Goal: Task Accomplishment & Management: Use online tool/utility

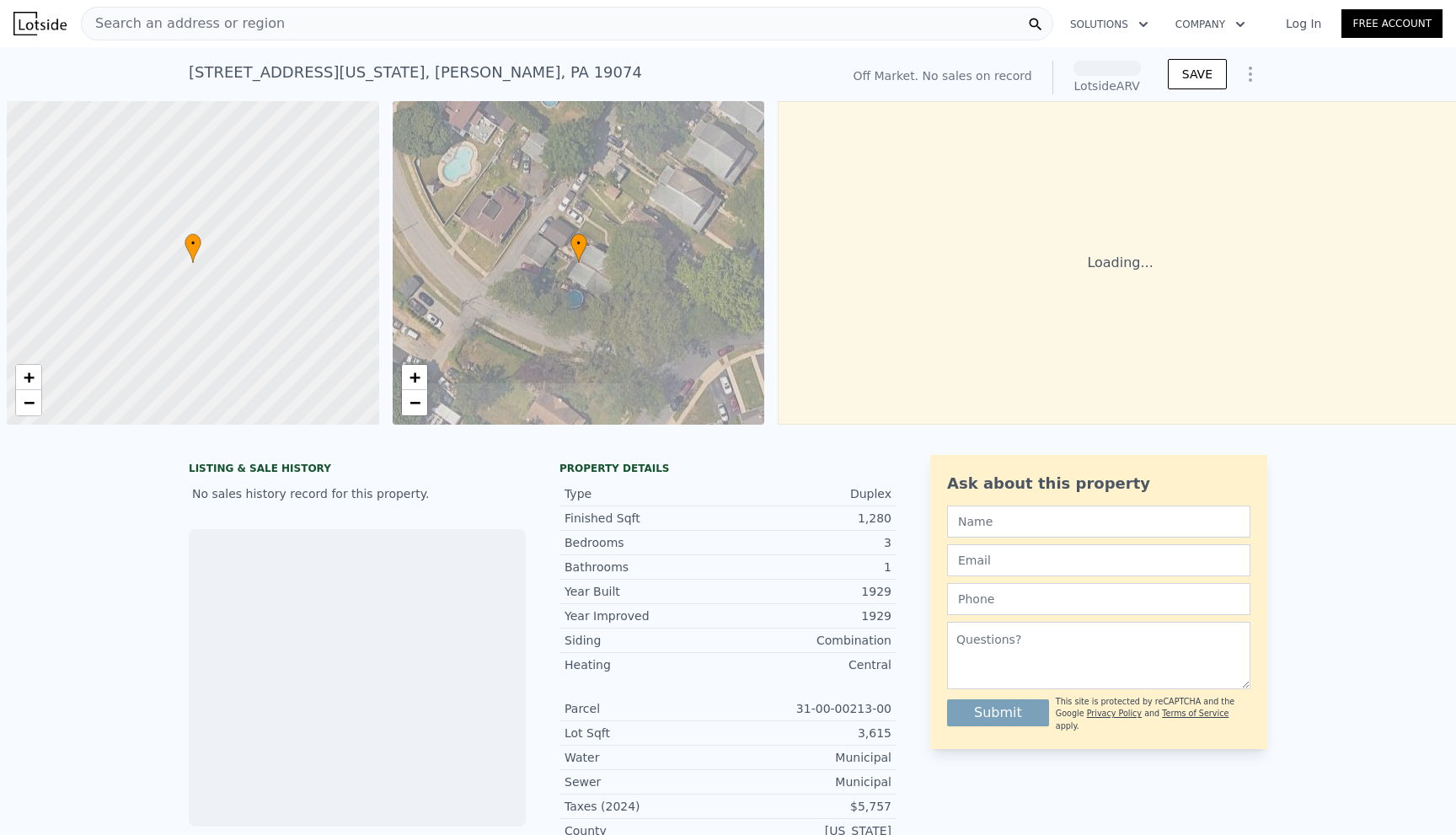
scroll to position [0, 7]
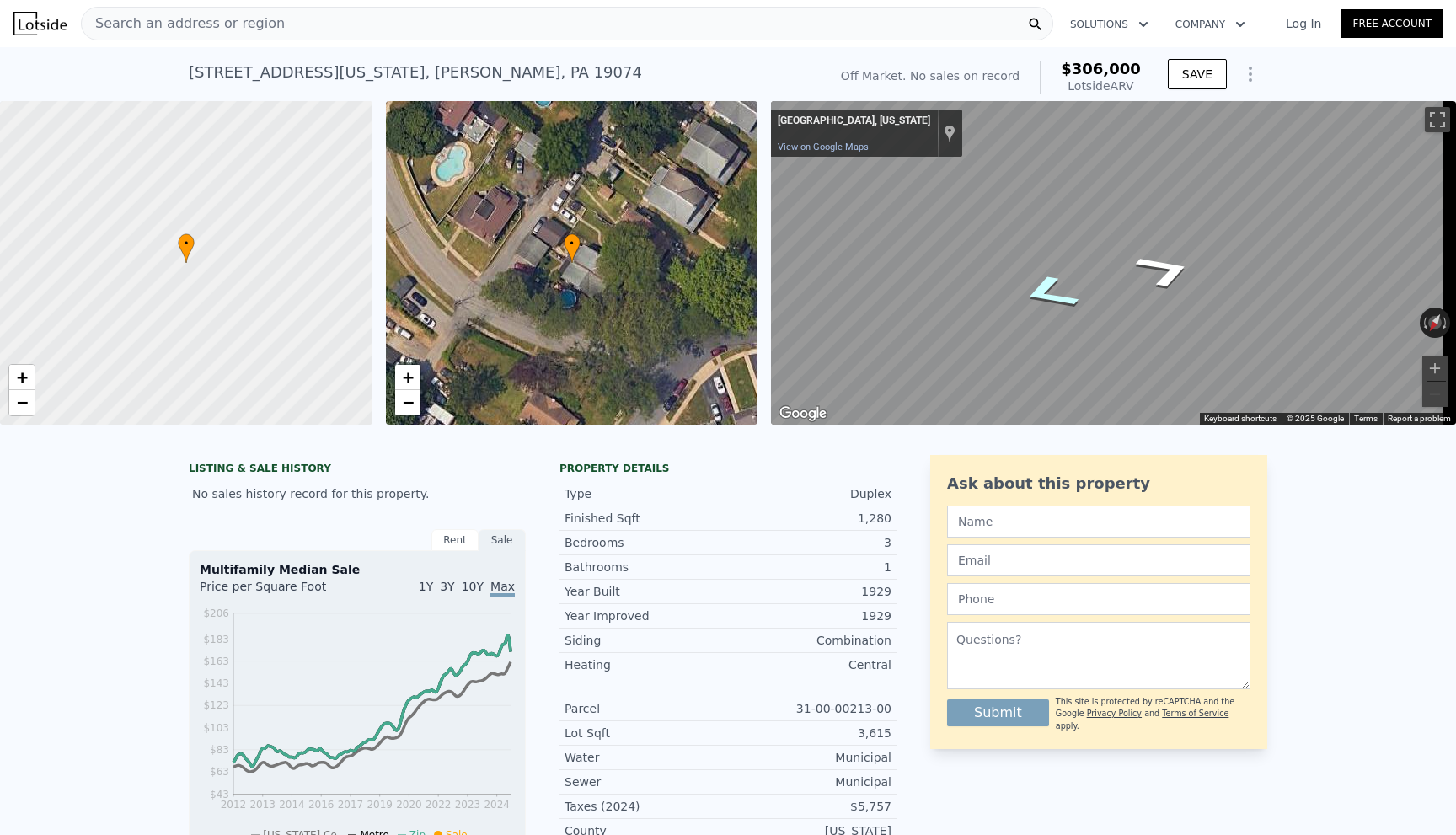
click at [1047, 295] on icon "Go Northeast" at bounding box center [1049, 292] width 110 height 55
click at [1151, 342] on icon "Go Southwest" at bounding box center [1151, 338] width 126 height 39
click at [1151, 360] on icon "Go Southwest" at bounding box center [1161, 365] width 116 height 39
click at [1071, 328] on icon "Go West, Seneca Ave" at bounding box center [1046, 325] width 96 height 40
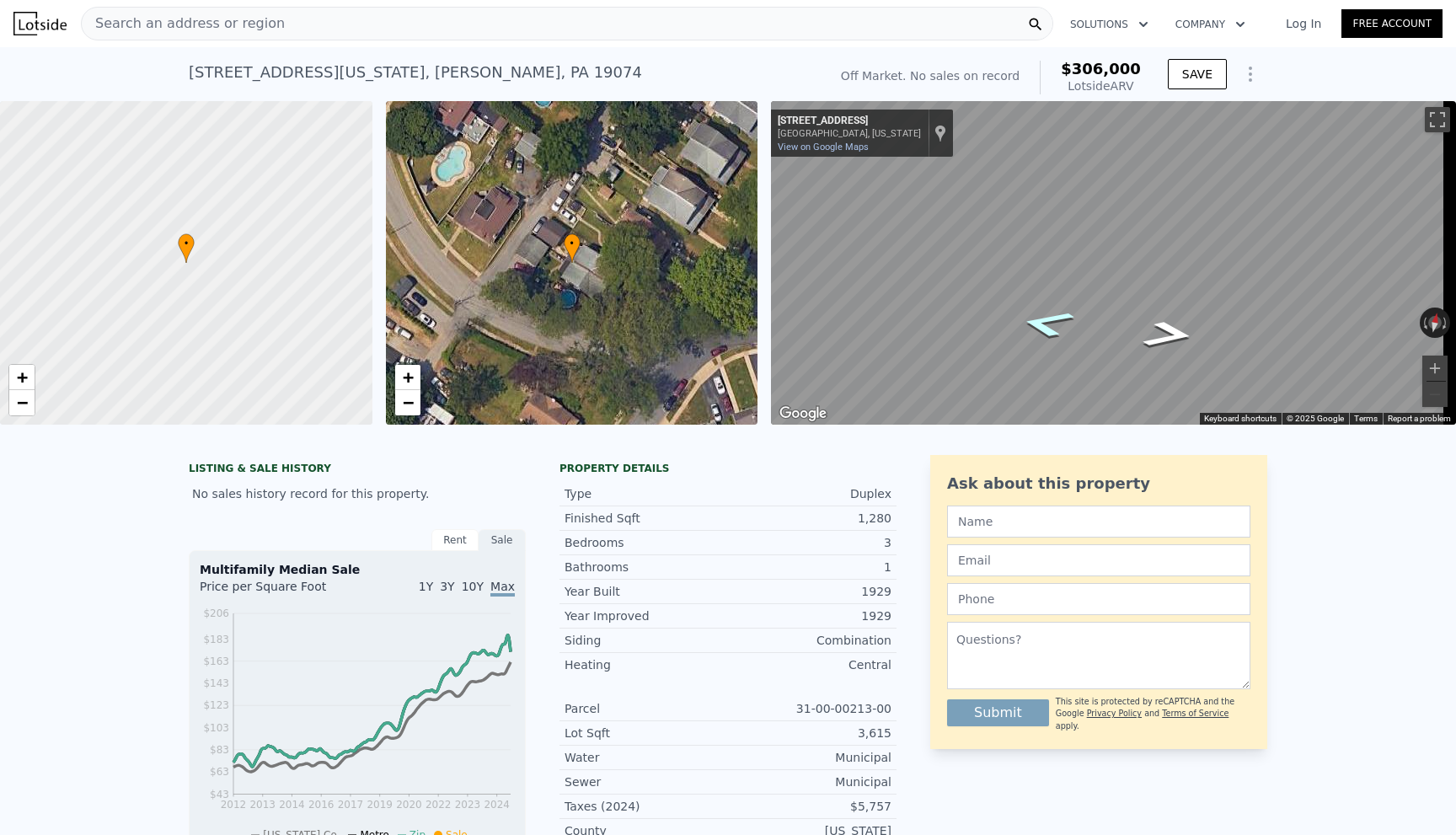
click at [1068, 327] on icon "Go West, Seneca Ave" at bounding box center [1047, 323] width 102 height 41
click at [1067, 327] on icon "Go West, Seneca Ave" at bounding box center [1049, 320] width 111 height 43
click at [140, 31] on span "Search an address or region" at bounding box center [183, 23] width 203 height 20
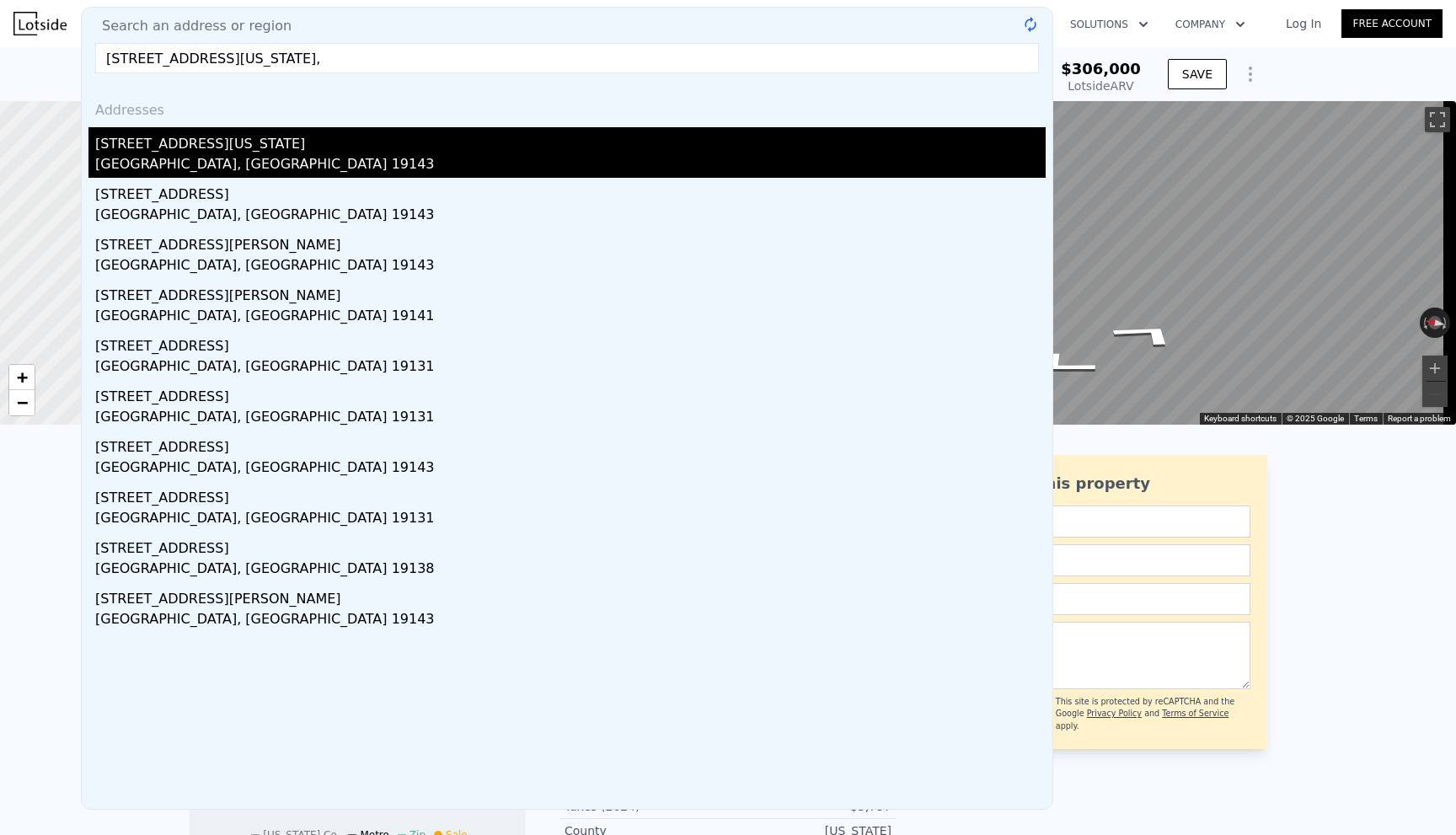
type input "[STREET_ADDRESS][US_STATE],"
click at [163, 151] on div "[STREET_ADDRESS][US_STATE]" at bounding box center [570, 140] width 950 height 27
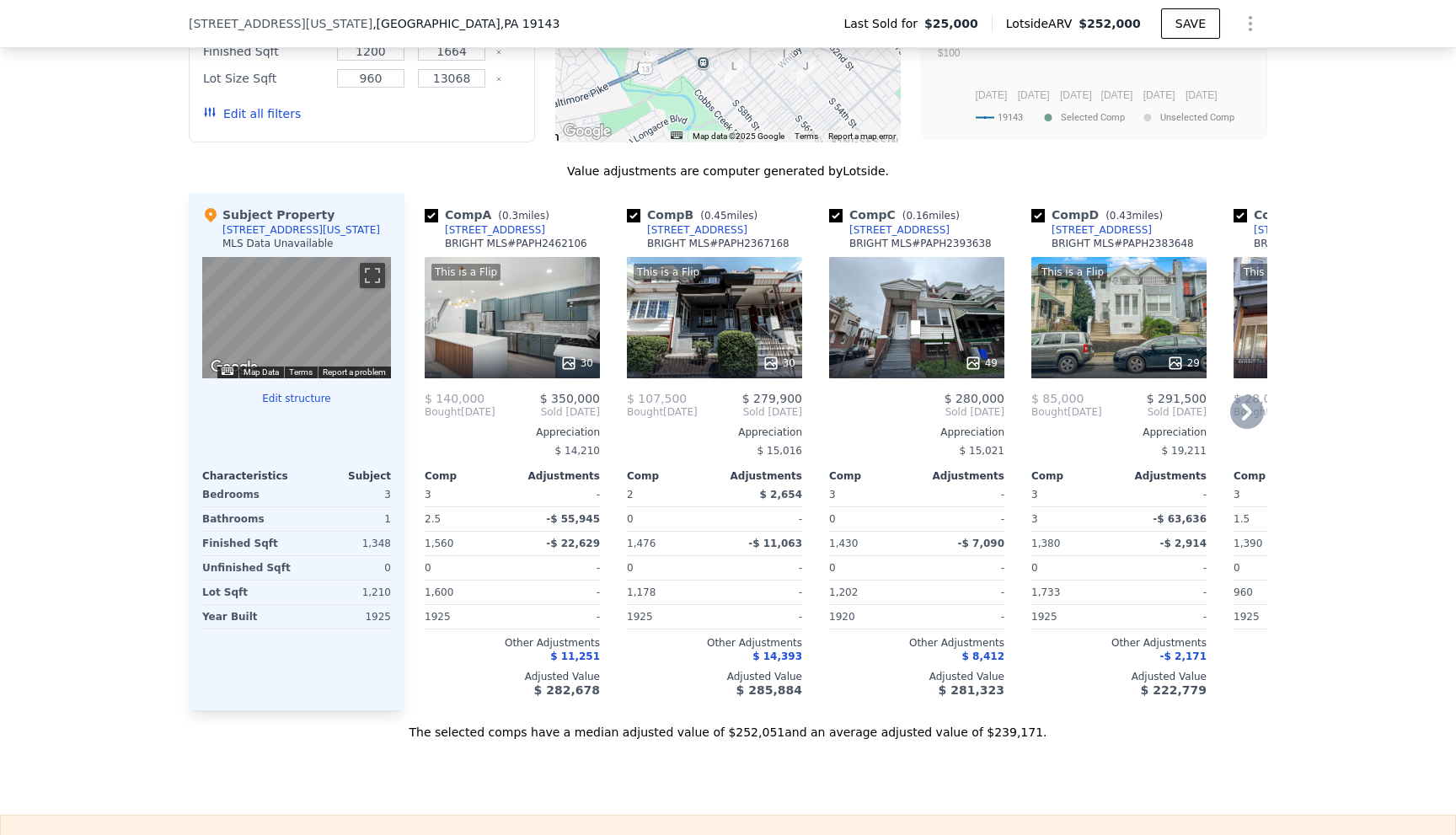
scroll to position [1510, 0]
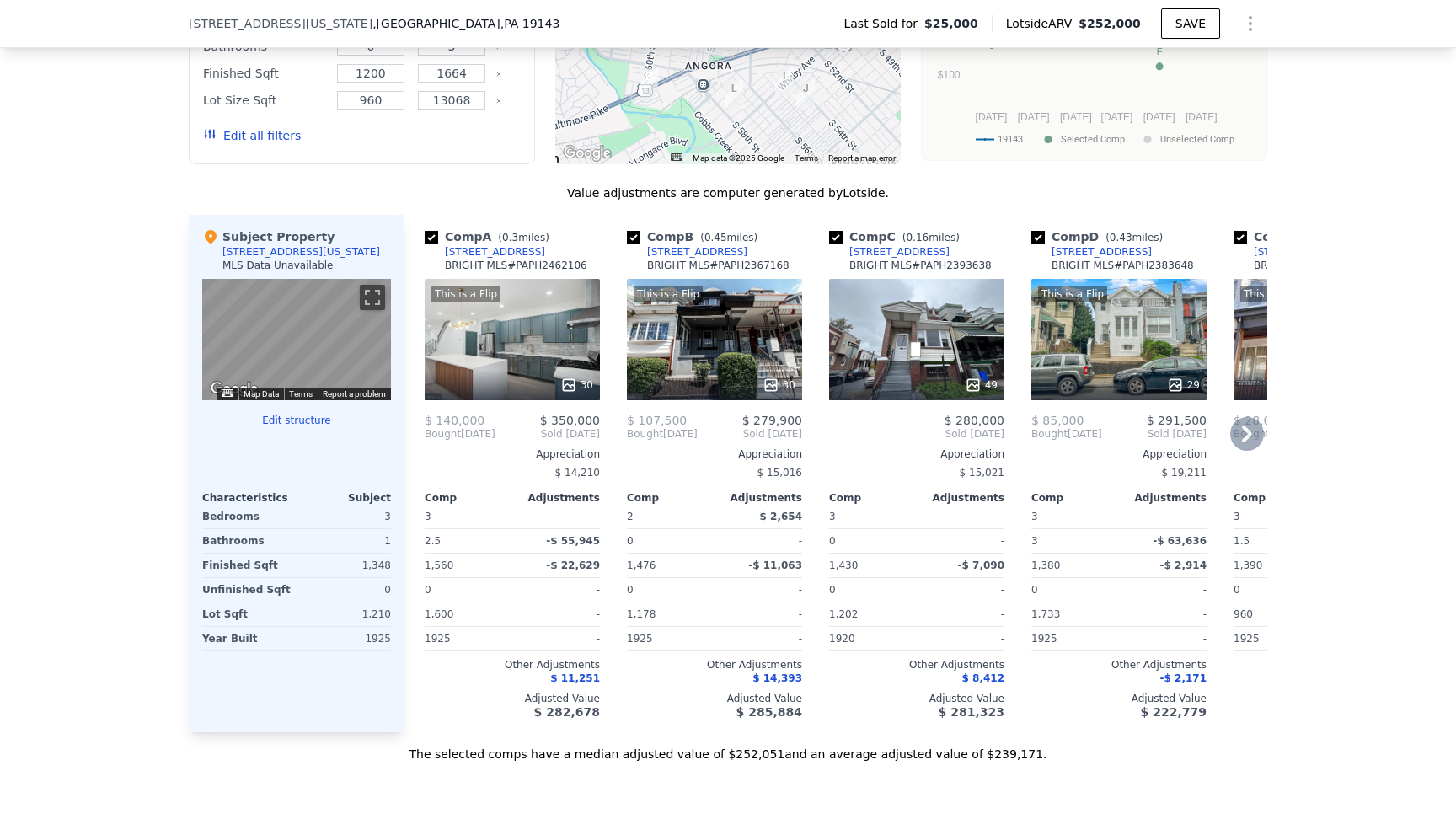
click at [1240, 445] on icon at bounding box center [1246, 433] width 34 height 34
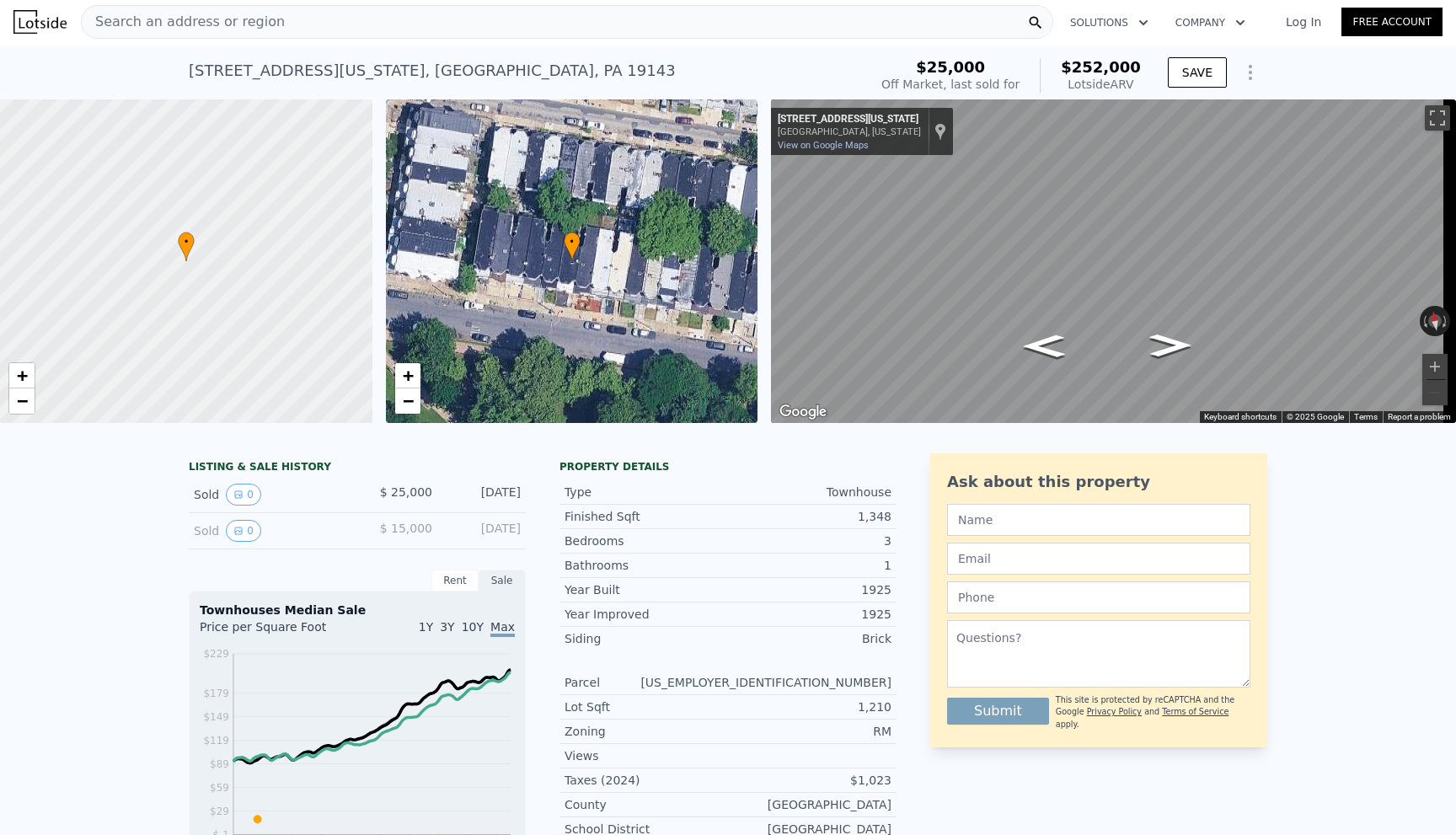
scroll to position [0, 0]
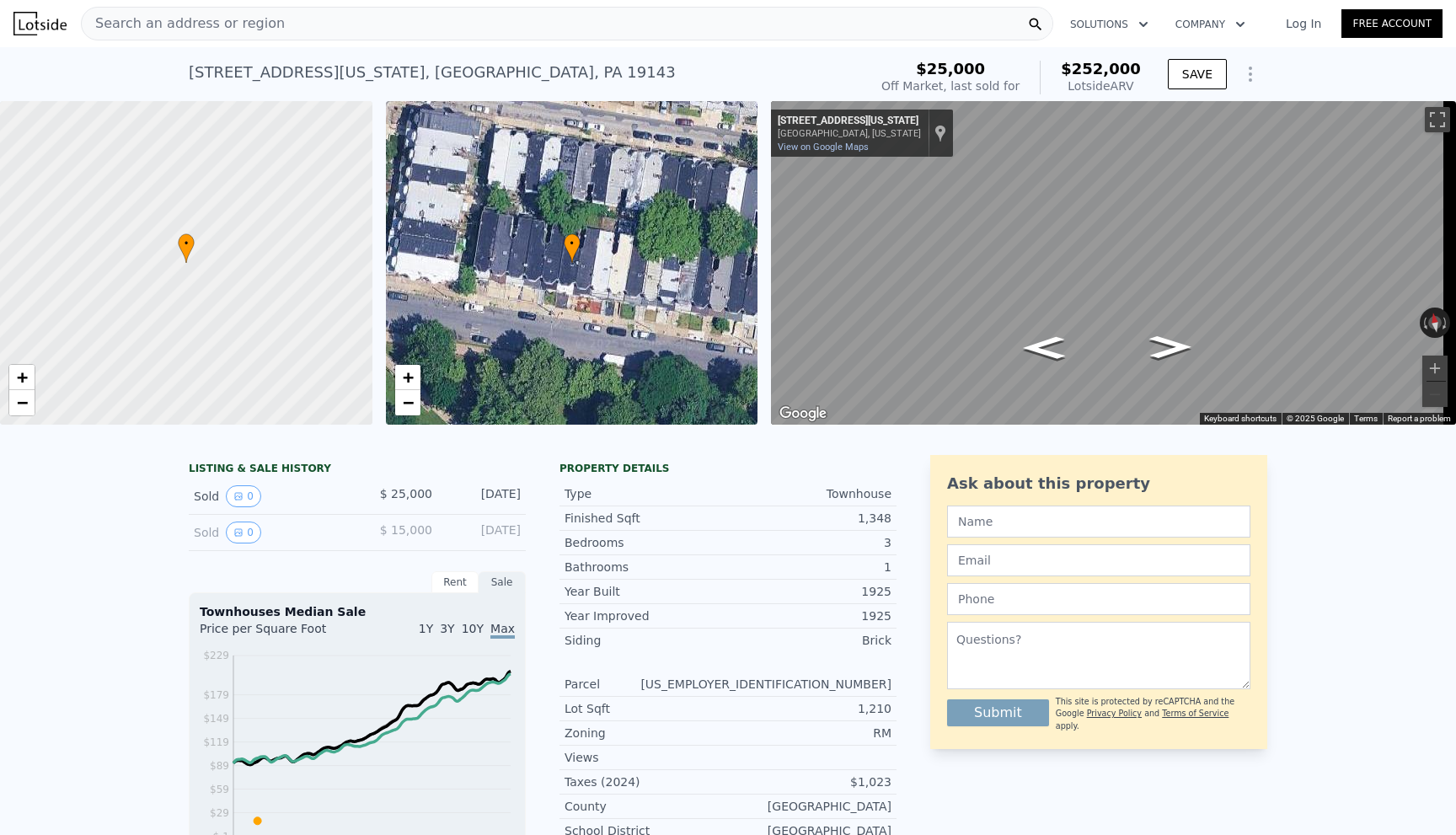
click at [179, 24] on span "Search an address or region" at bounding box center [183, 23] width 203 height 20
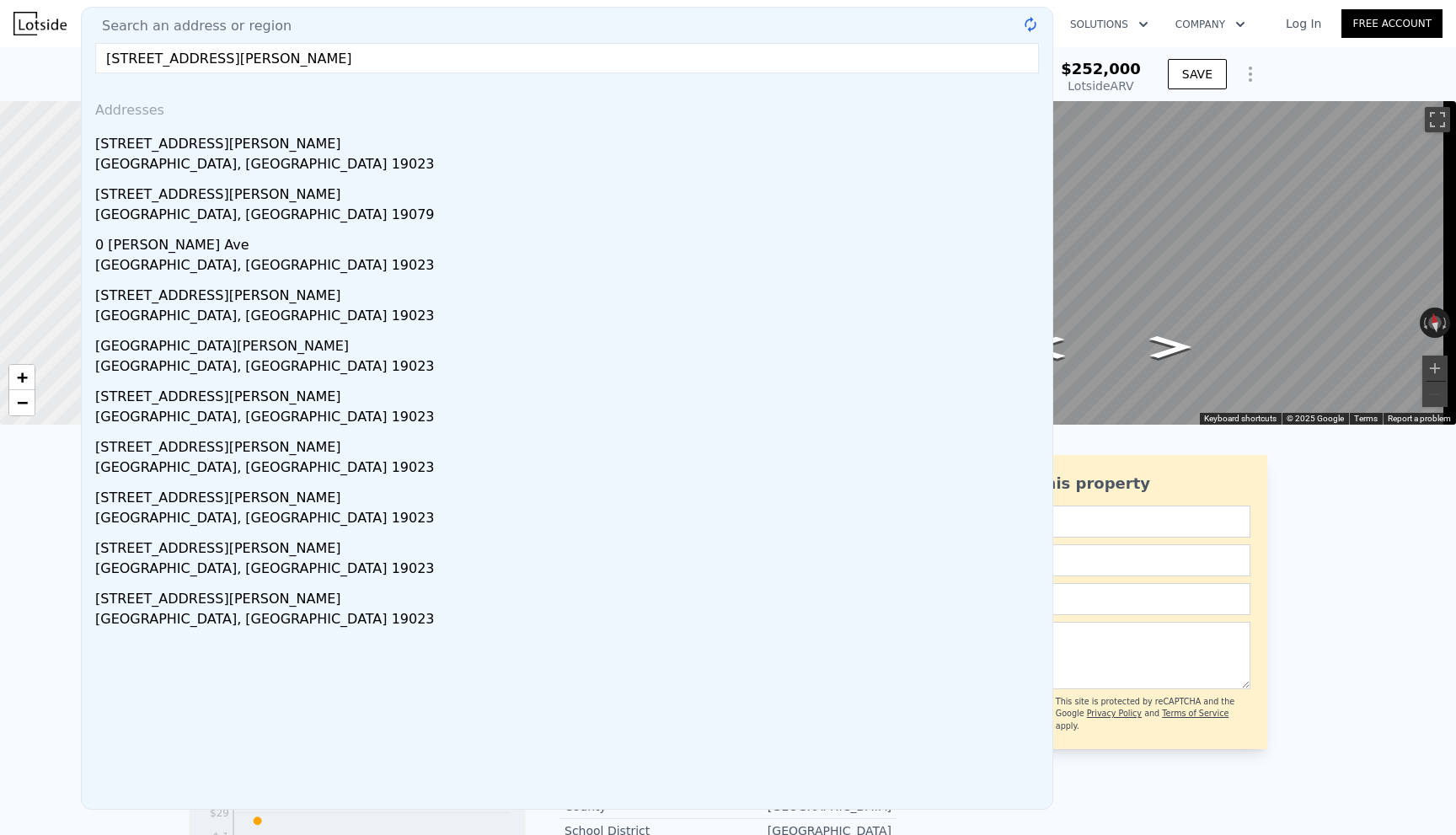
type input "[STREET_ADDRESS][PERSON_NAME]"
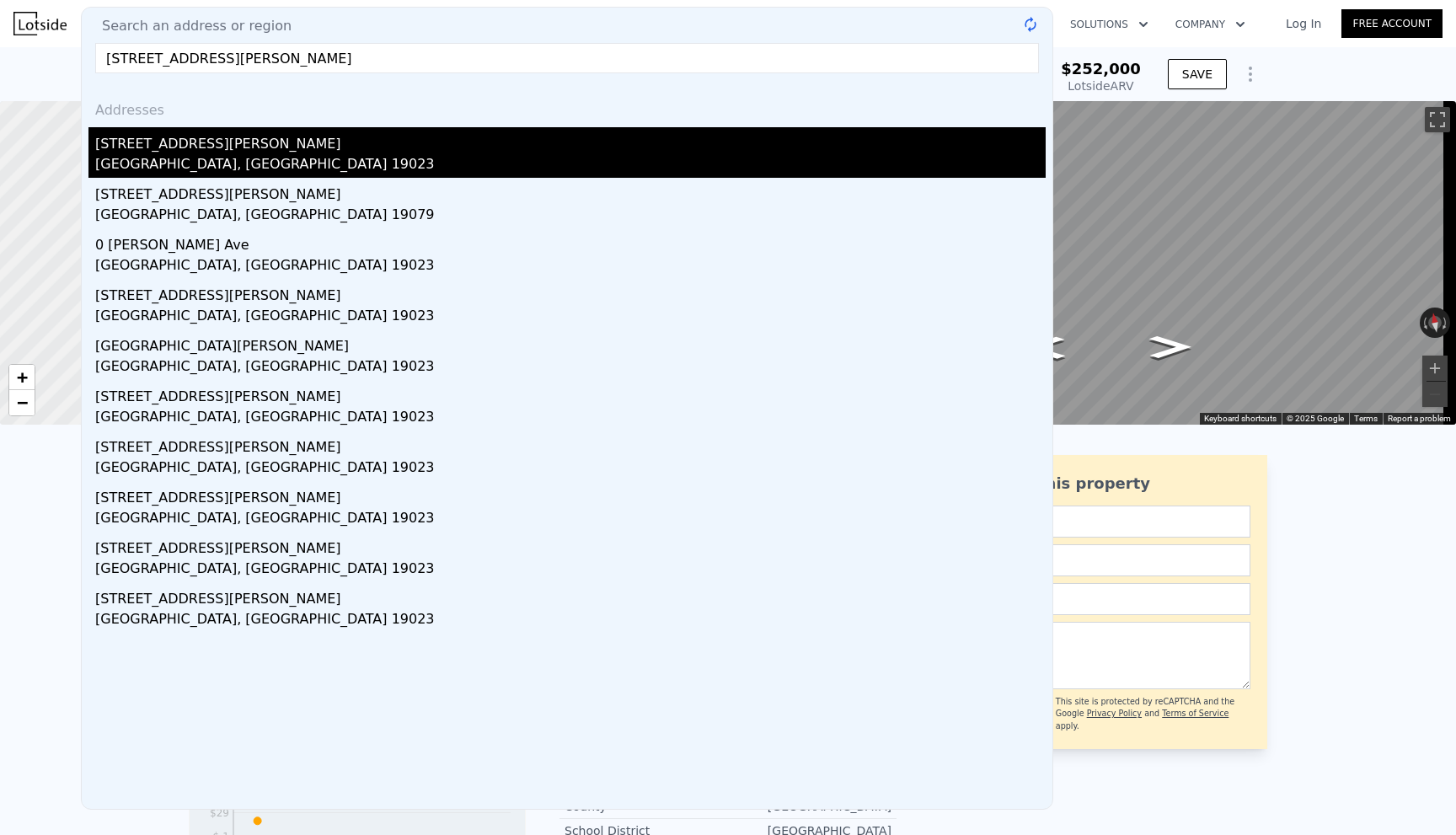
click at [181, 139] on div "[STREET_ADDRESS][PERSON_NAME]" at bounding box center [570, 140] width 950 height 27
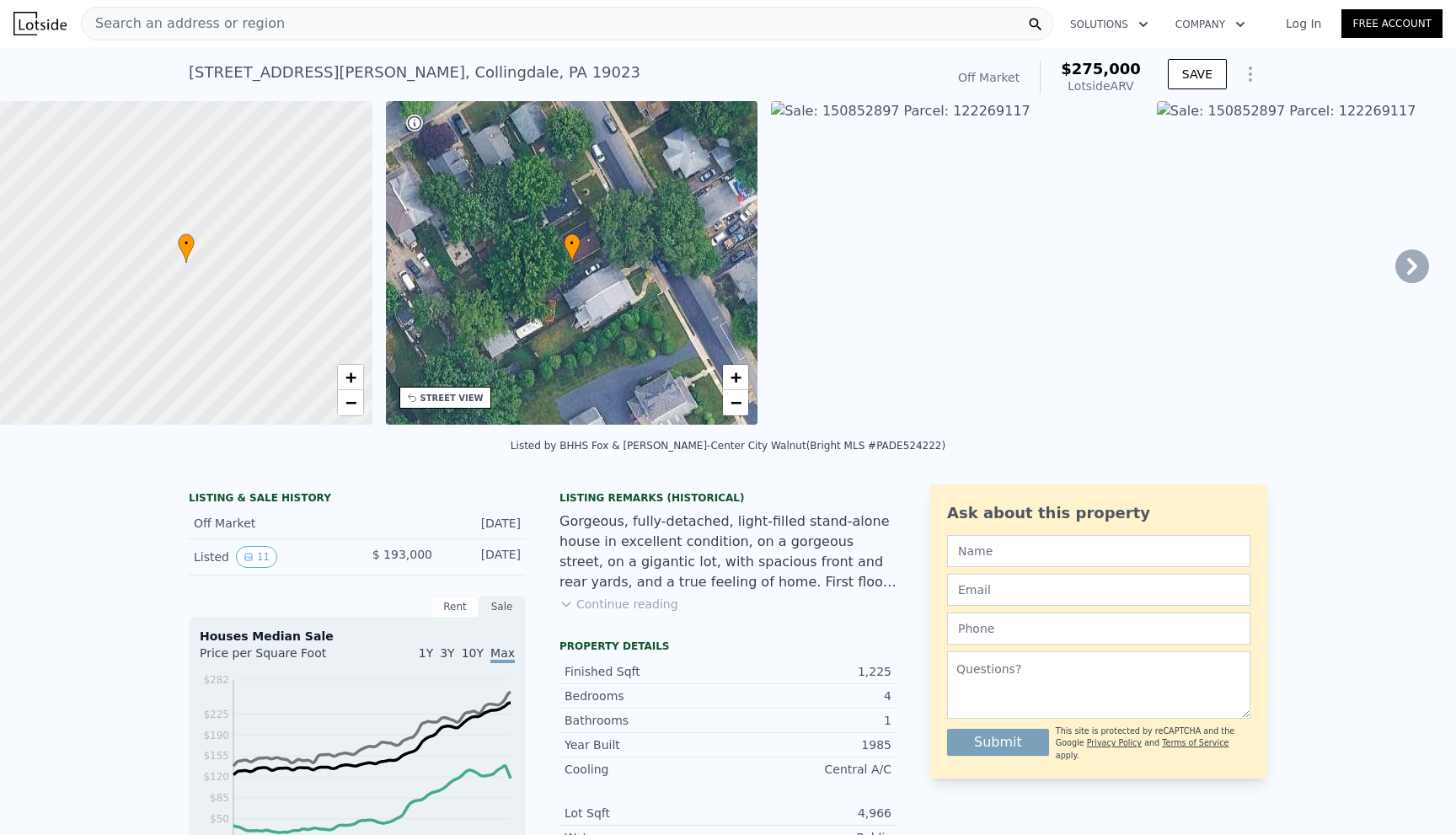
click at [176, 32] on span "Search an address or region" at bounding box center [183, 23] width 203 height 20
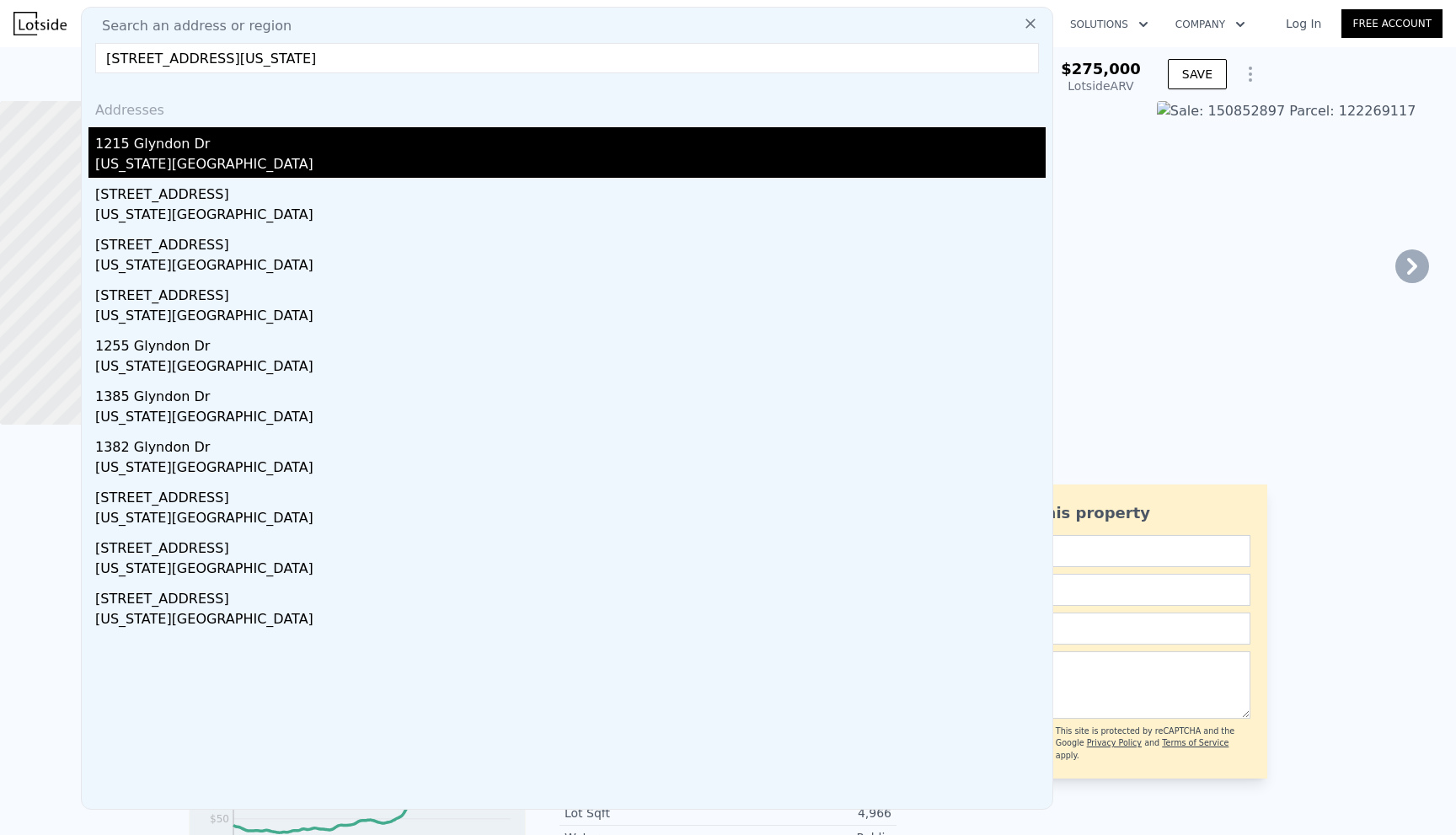
type input "[STREET_ADDRESS][US_STATE]"
click at [193, 150] on div "1215 Glyndon Dr" at bounding box center [570, 140] width 950 height 27
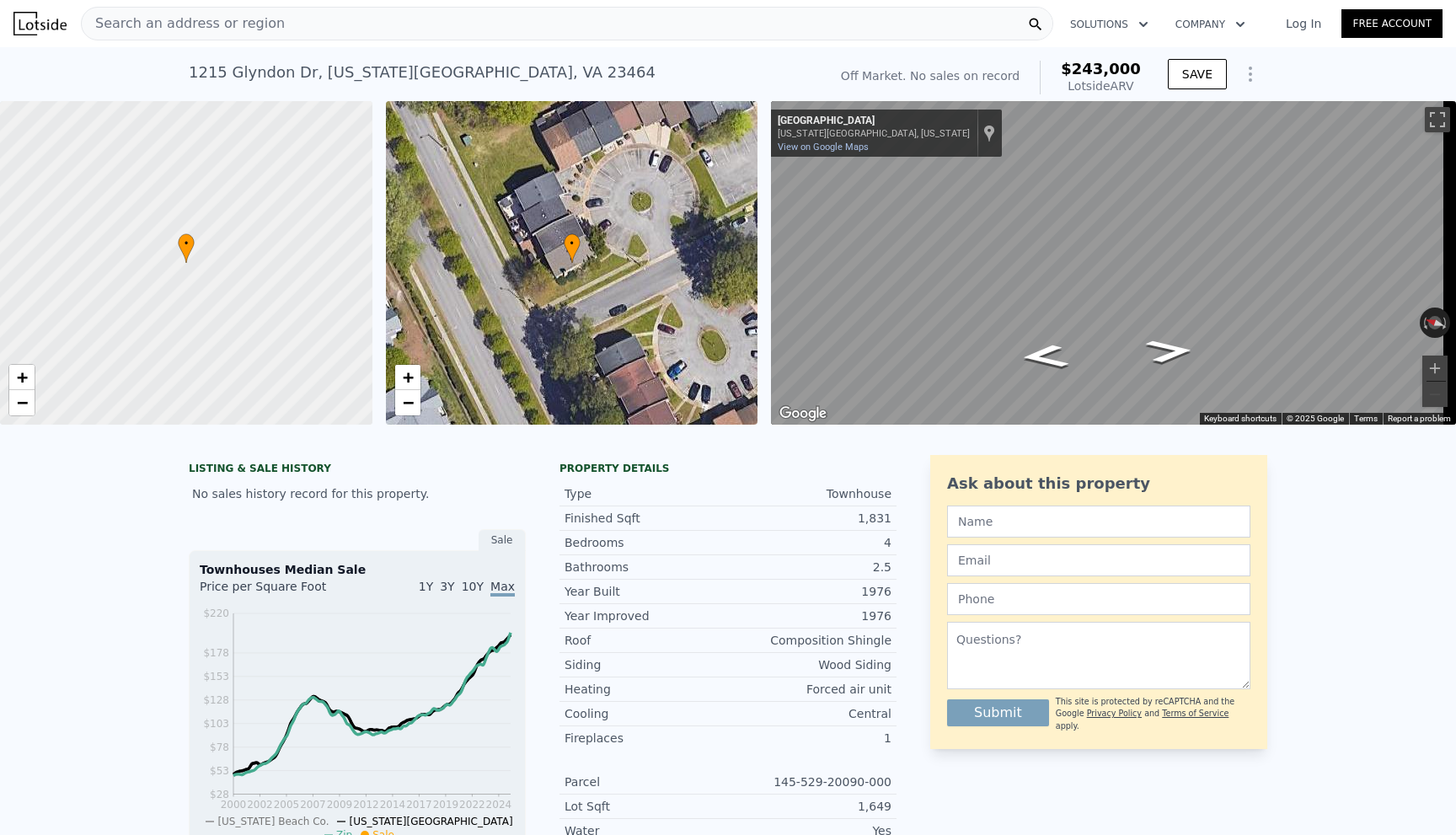
click at [170, 21] on span "Search an address or region" at bounding box center [183, 23] width 203 height 20
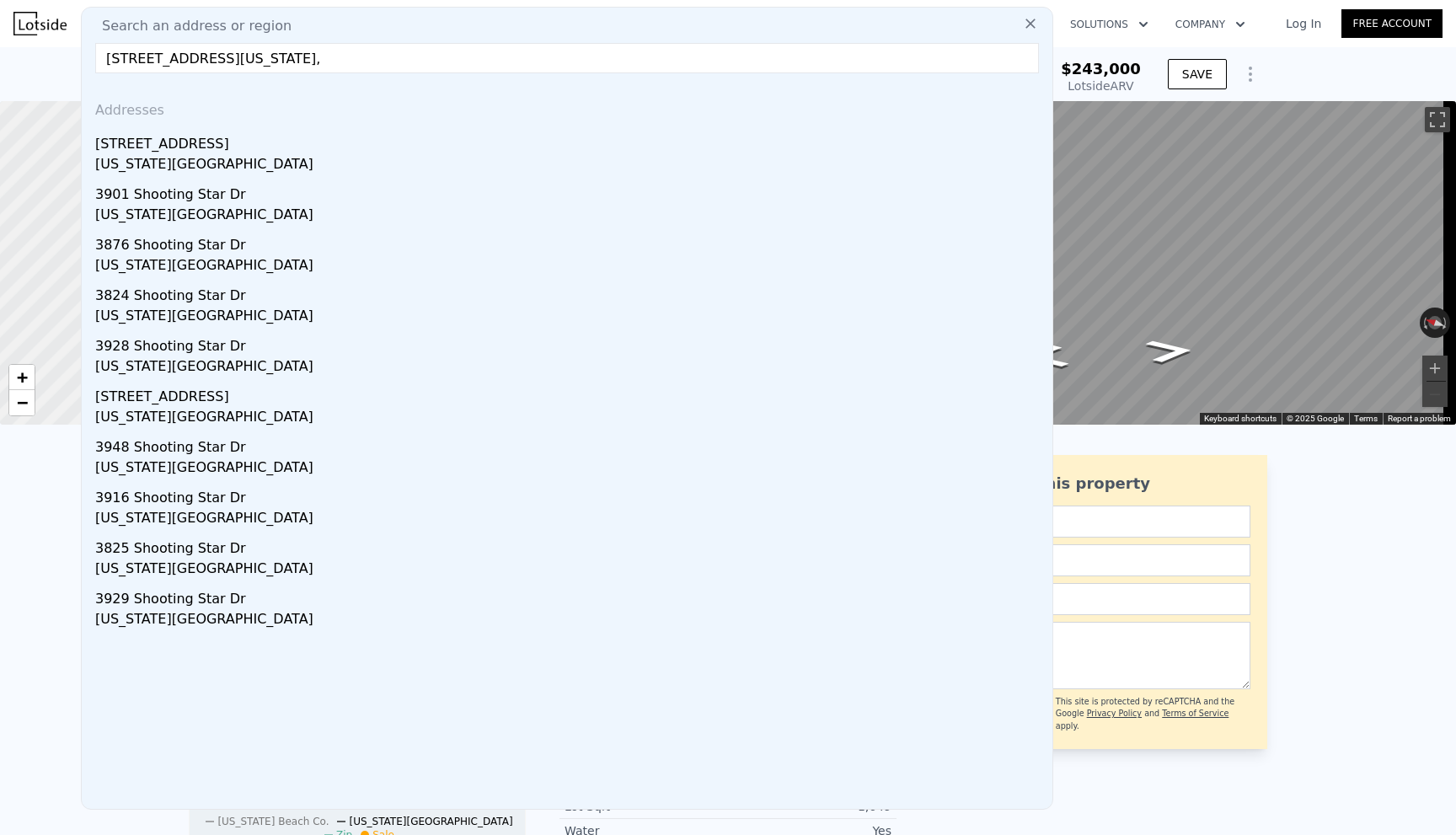
type input "[STREET_ADDRESS][US_STATE],"
drag, startPoint x: 178, startPoint y: 139, endPoint x: 168, endPoint y: 144, distance: 11.2
click at [175, 139] on div "[STREET_ADDRESS]" at bounding box center [570, 140] width 950 height 27
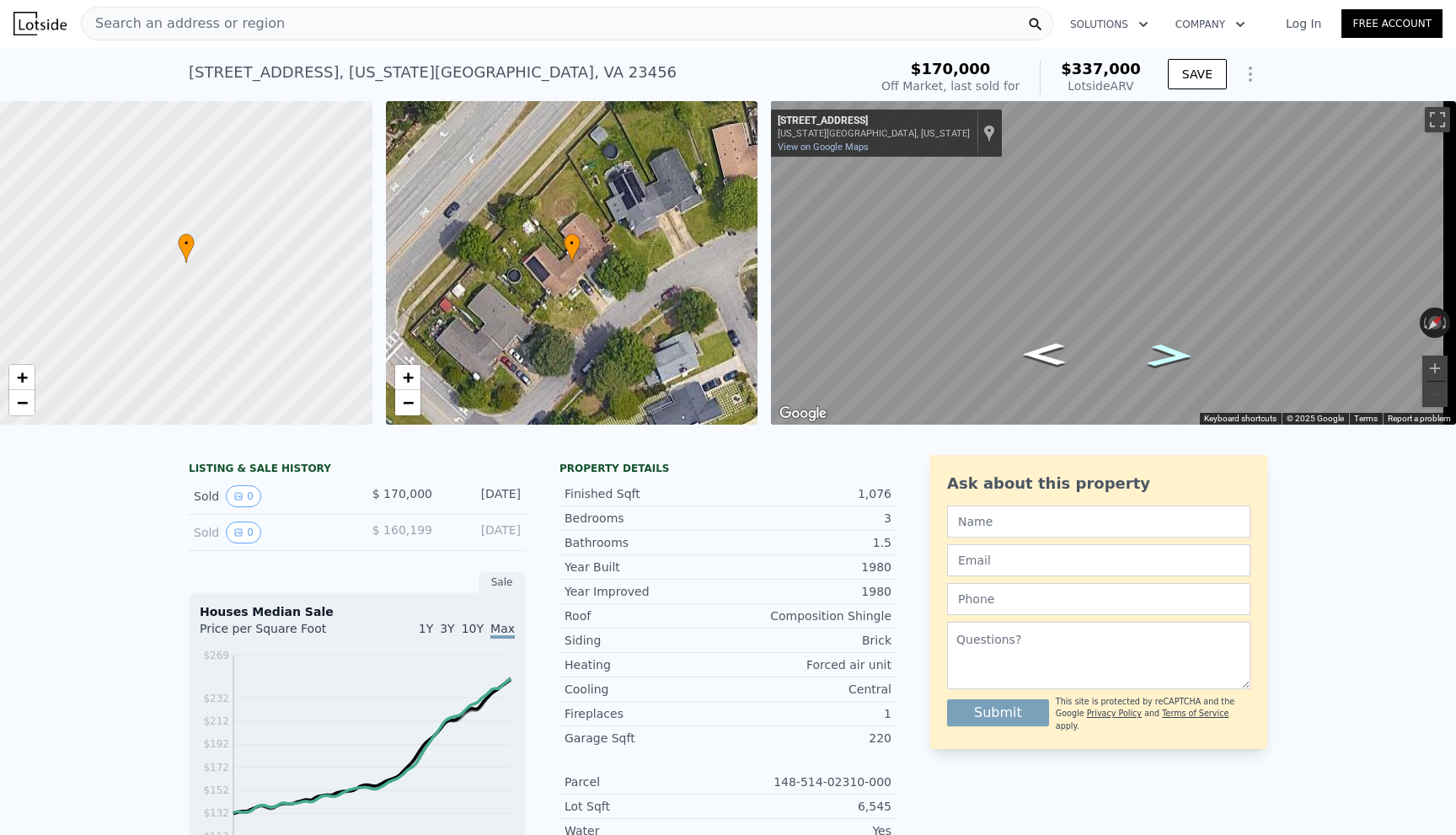
click at [1158, 357] on icon "Go Northeast, Shooting Star Dr" at bounding box center [1170, 356] width 86 height 35
click at [1043, 364] on icon "Go Southwest, Shooting Star Dr" at bounding box center [1044, 352] width 86 height 35
click at [181, 17] on span "Search an address or region" at bounding box center [183, 23] width 203 height 20
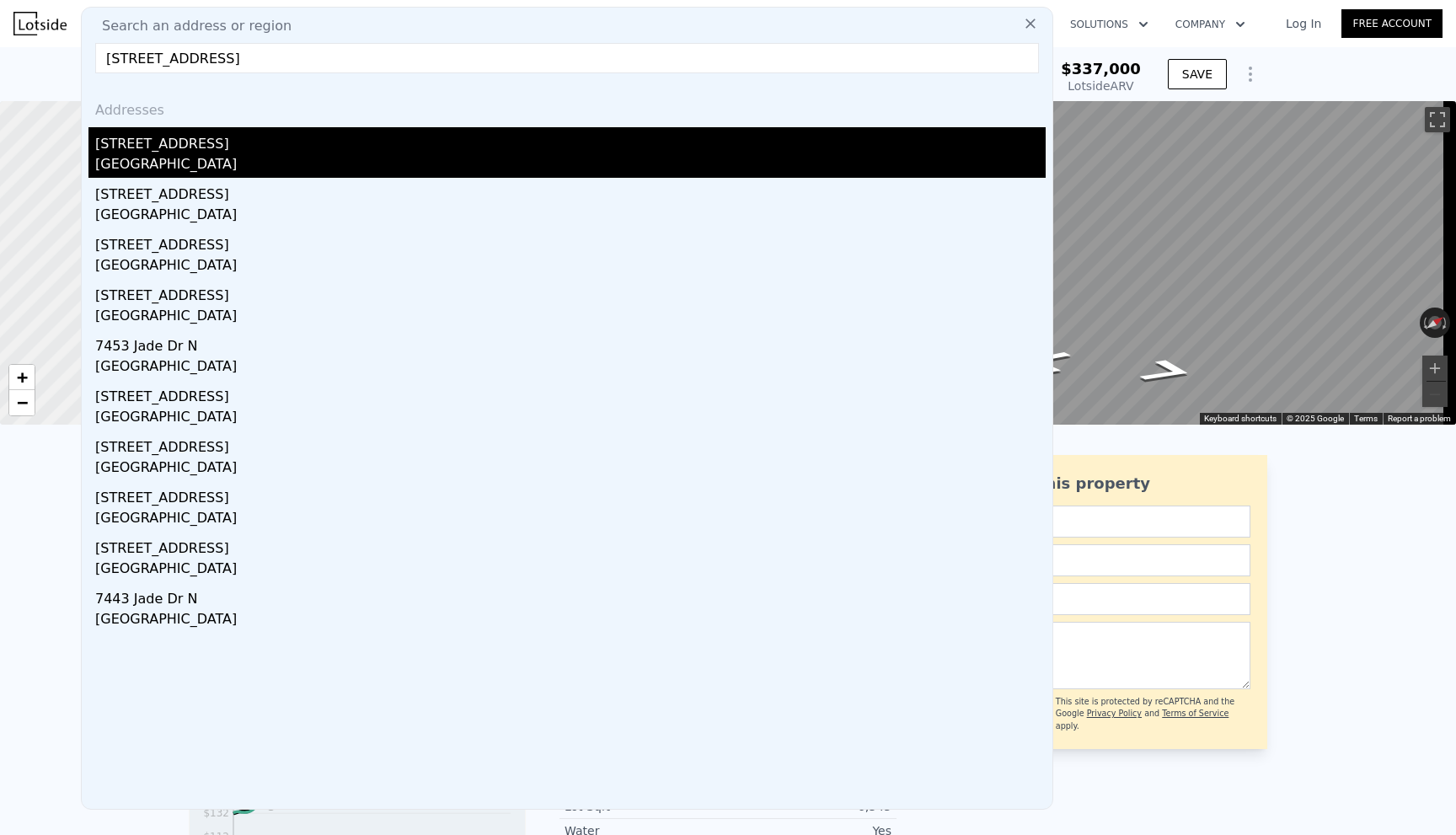
type input "[STREET_ADDRESS]"
click at [200, 140] on div "[STREET_ADDRESS]" at bounding box center [570, 140] width 950 height 27
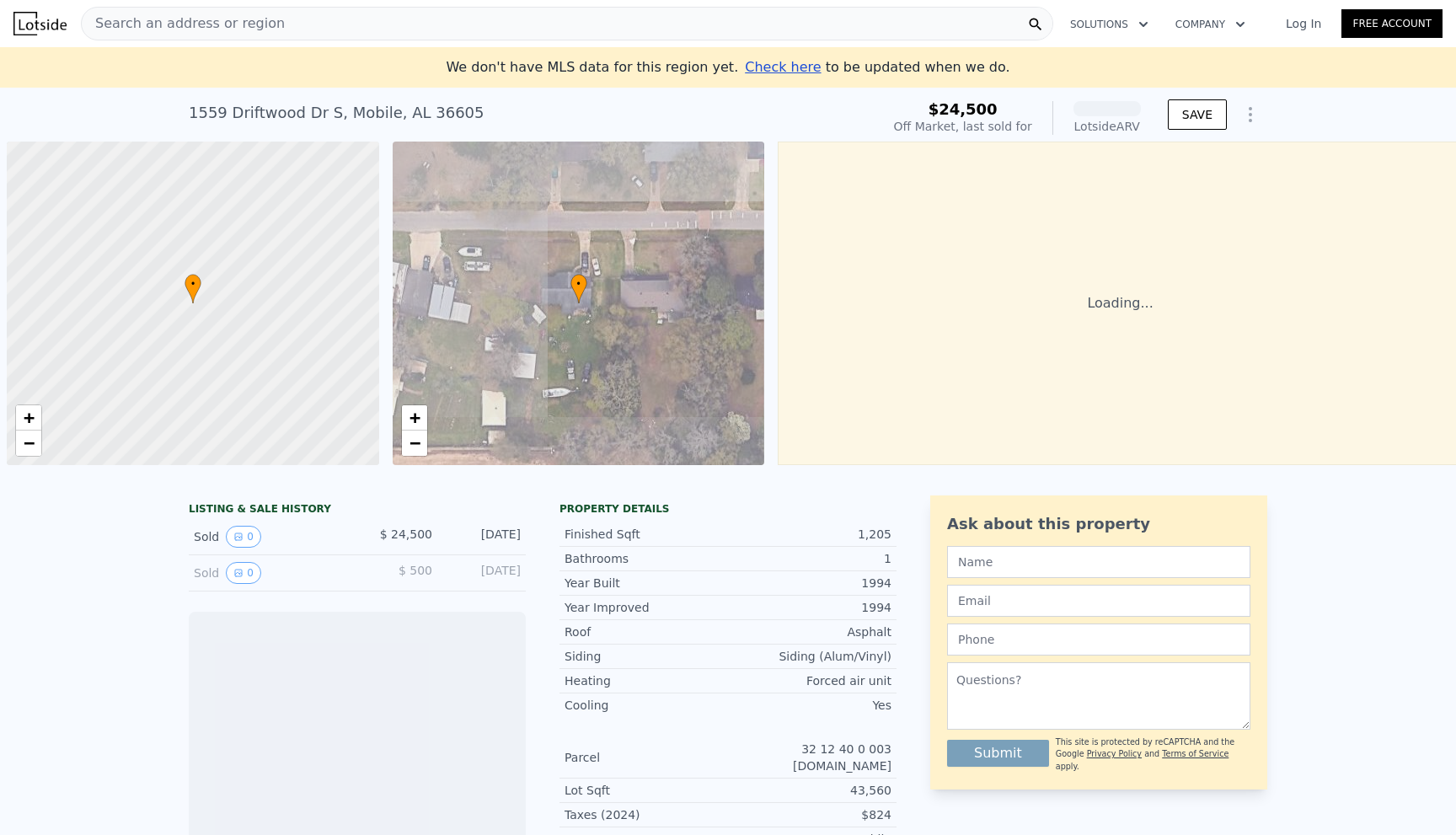
scroll to position [0, 7]
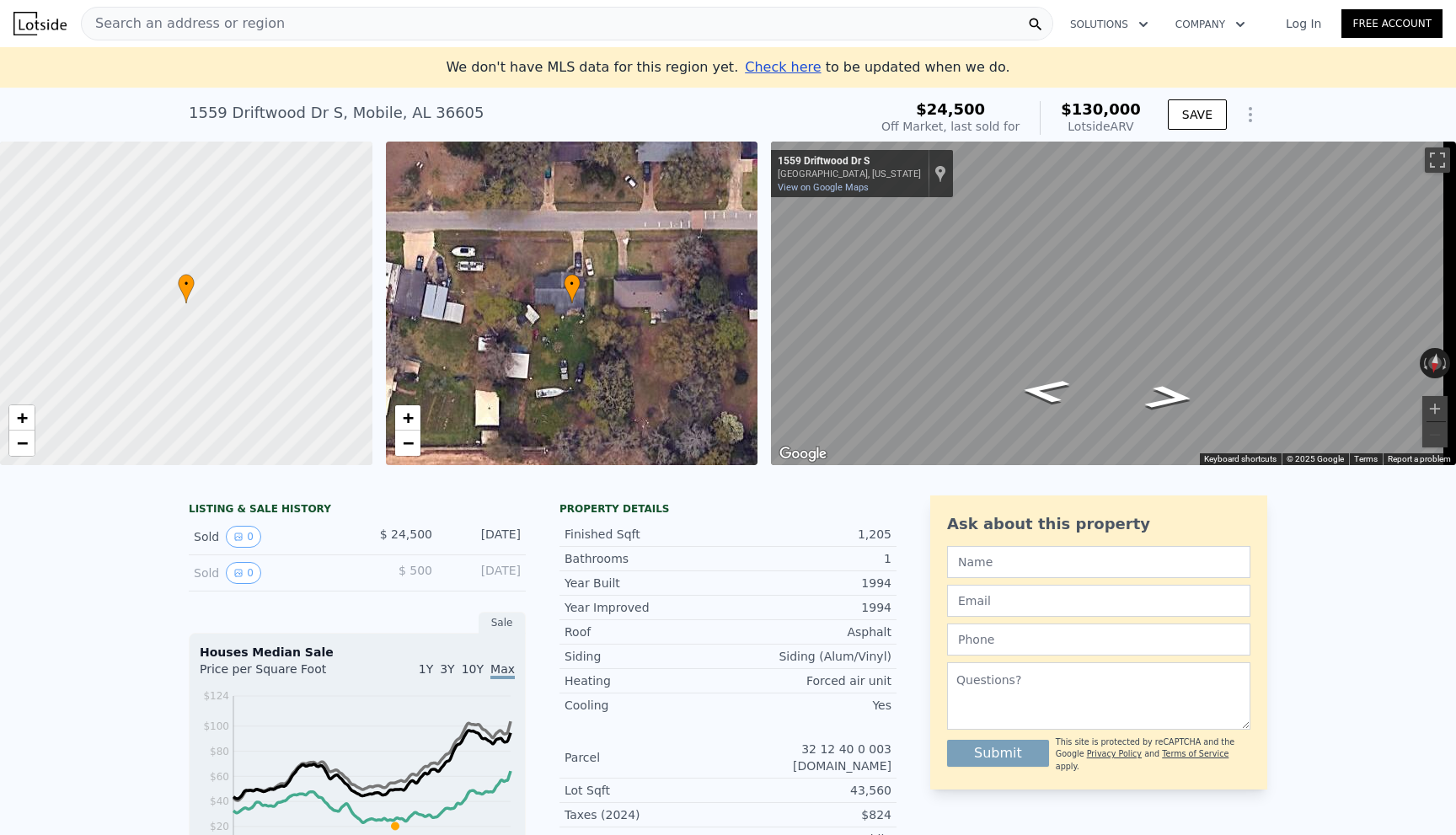
click at [116, 23] on span "Search an address or region" at bounding box center [183, 23] width 203 height 20
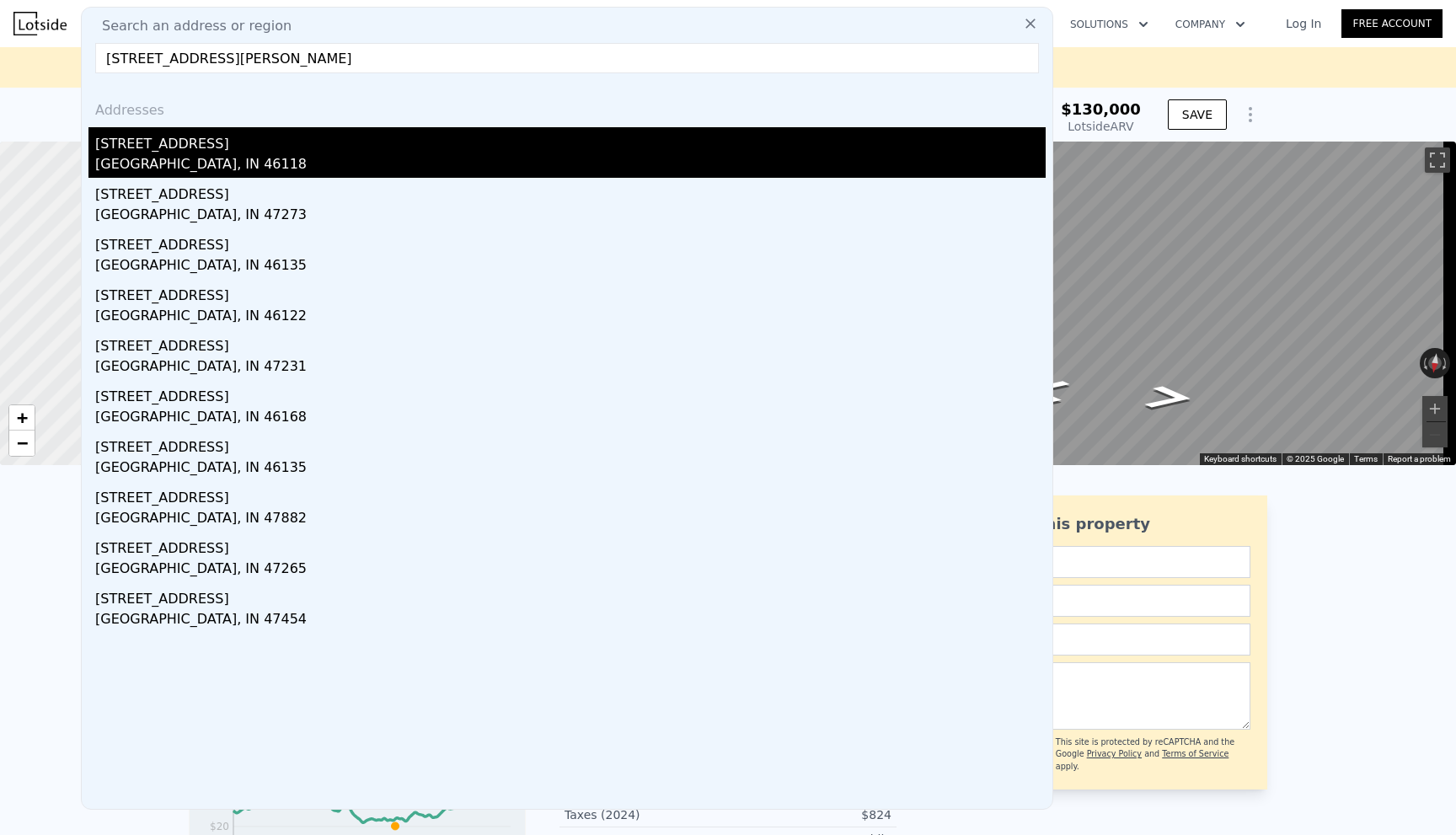
type input "3750 S County Road 200 E, Clayton, IN"
click at [145, 158] on div "Hendricks County, IN 46118" at bounding box center [570, 165] width 950 height 24
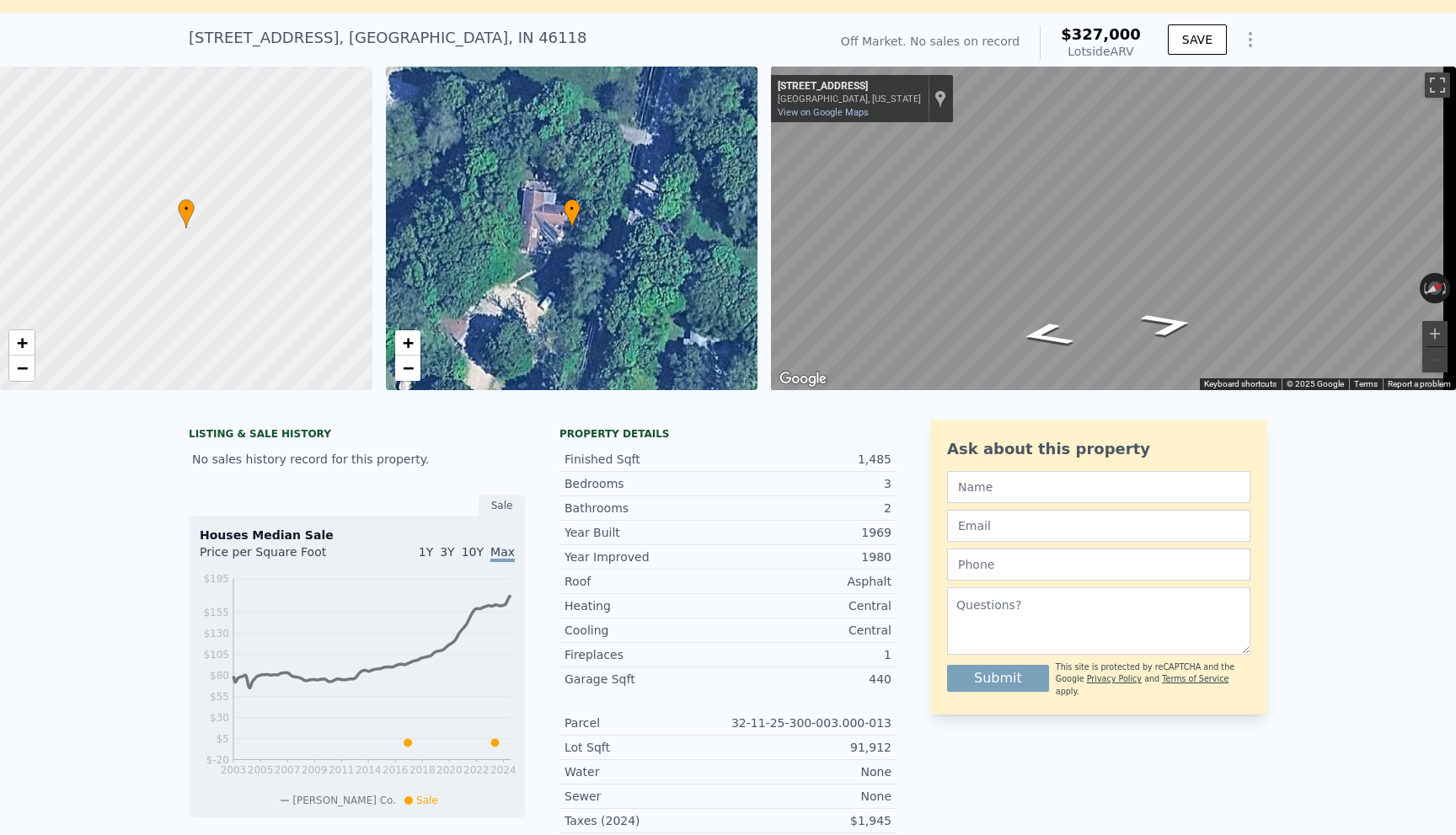
scroll to position [85, 0]
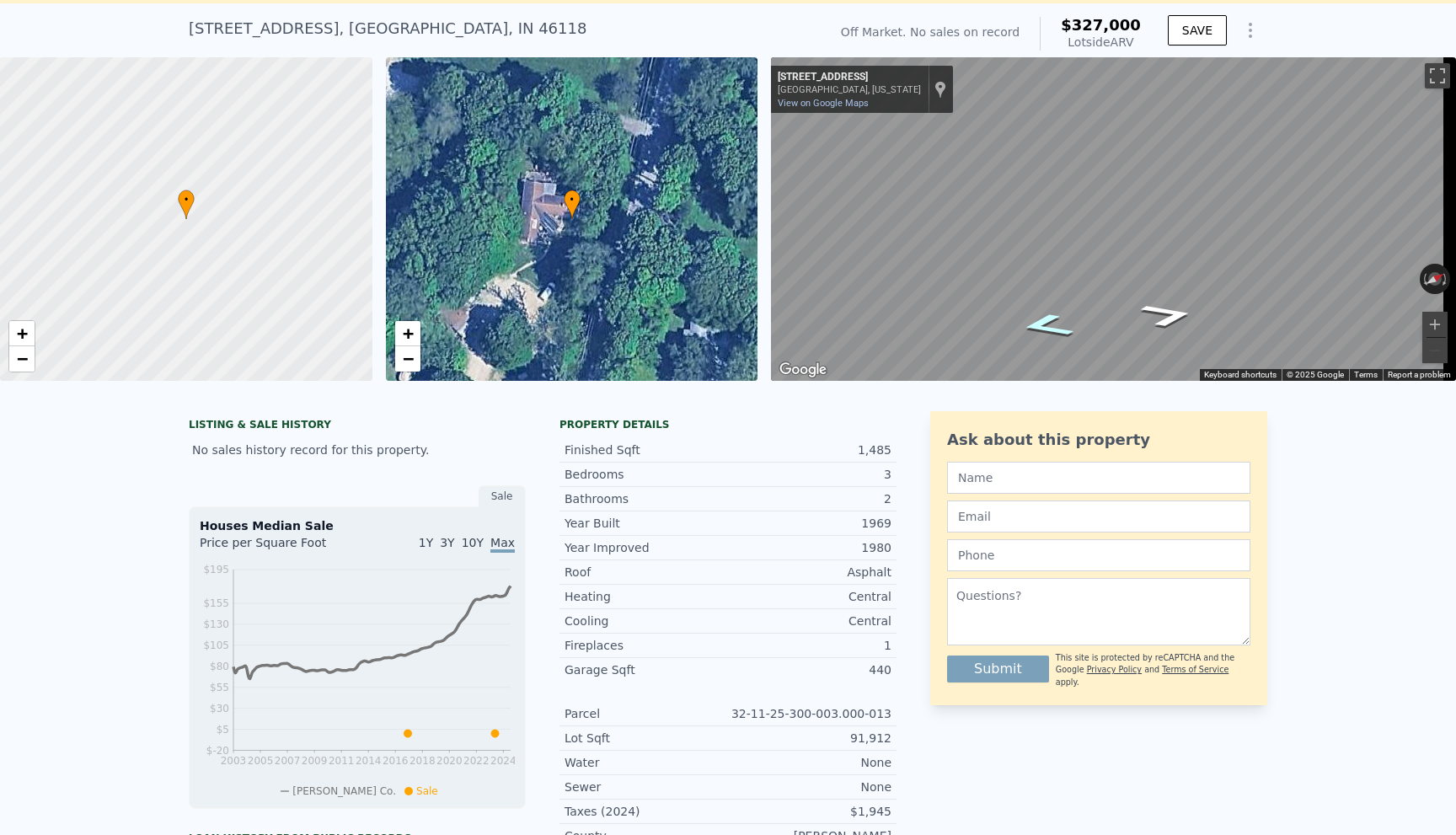
click at [1037, 322] on icon "Go South, S County Rd 200 E" at bounding box center [1046, 326] width 100 height 37
click at [1148, 307] on icon "Go North, S County Rd 200 E" at bounding box center [1168, 315] width 100 height 37
click at [1144, 304] on icon "Go North, S County Rd 200 E" at bounding box center [1168, 315] width 101 height 37
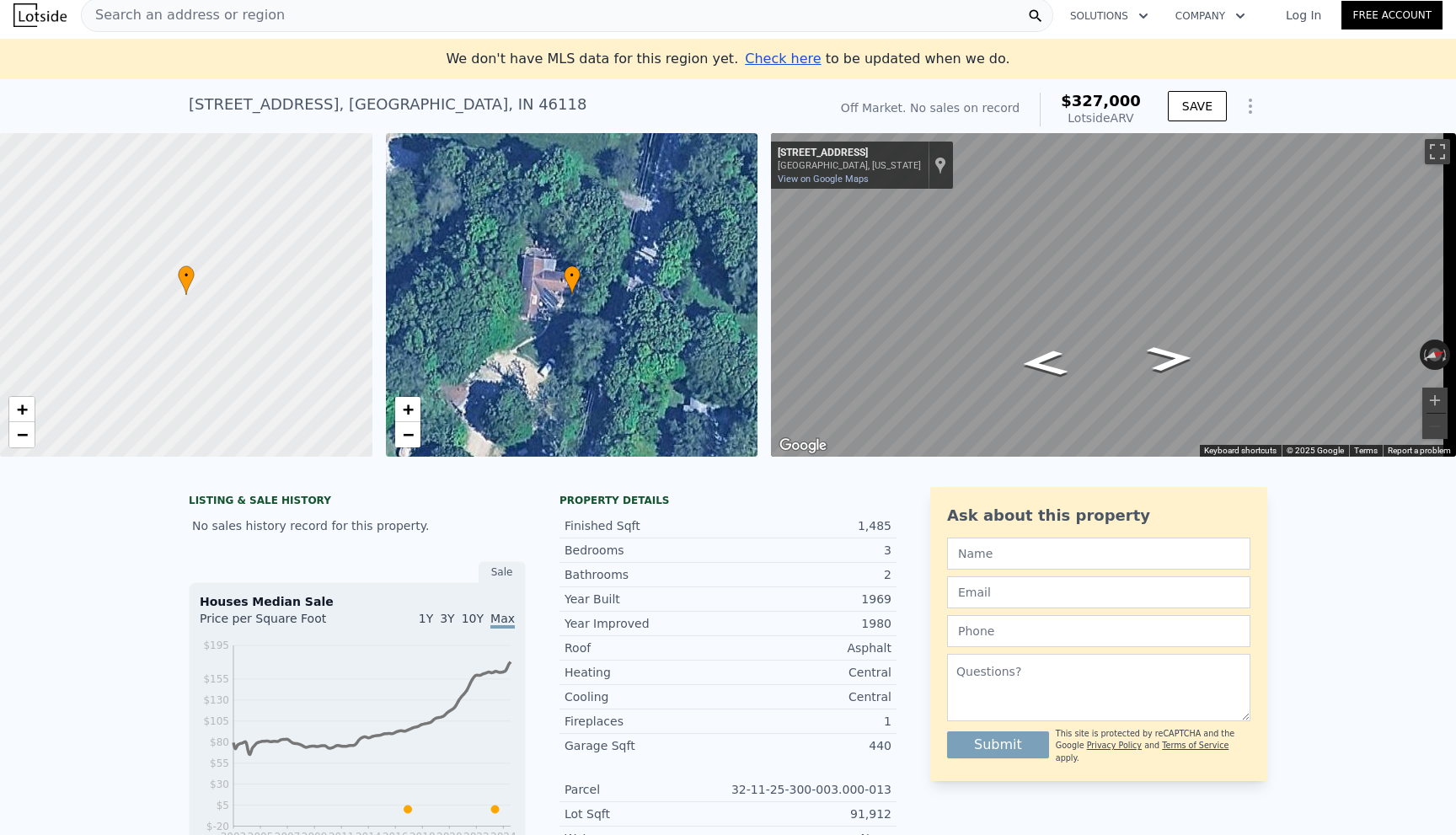
scroll to position [0, 0]
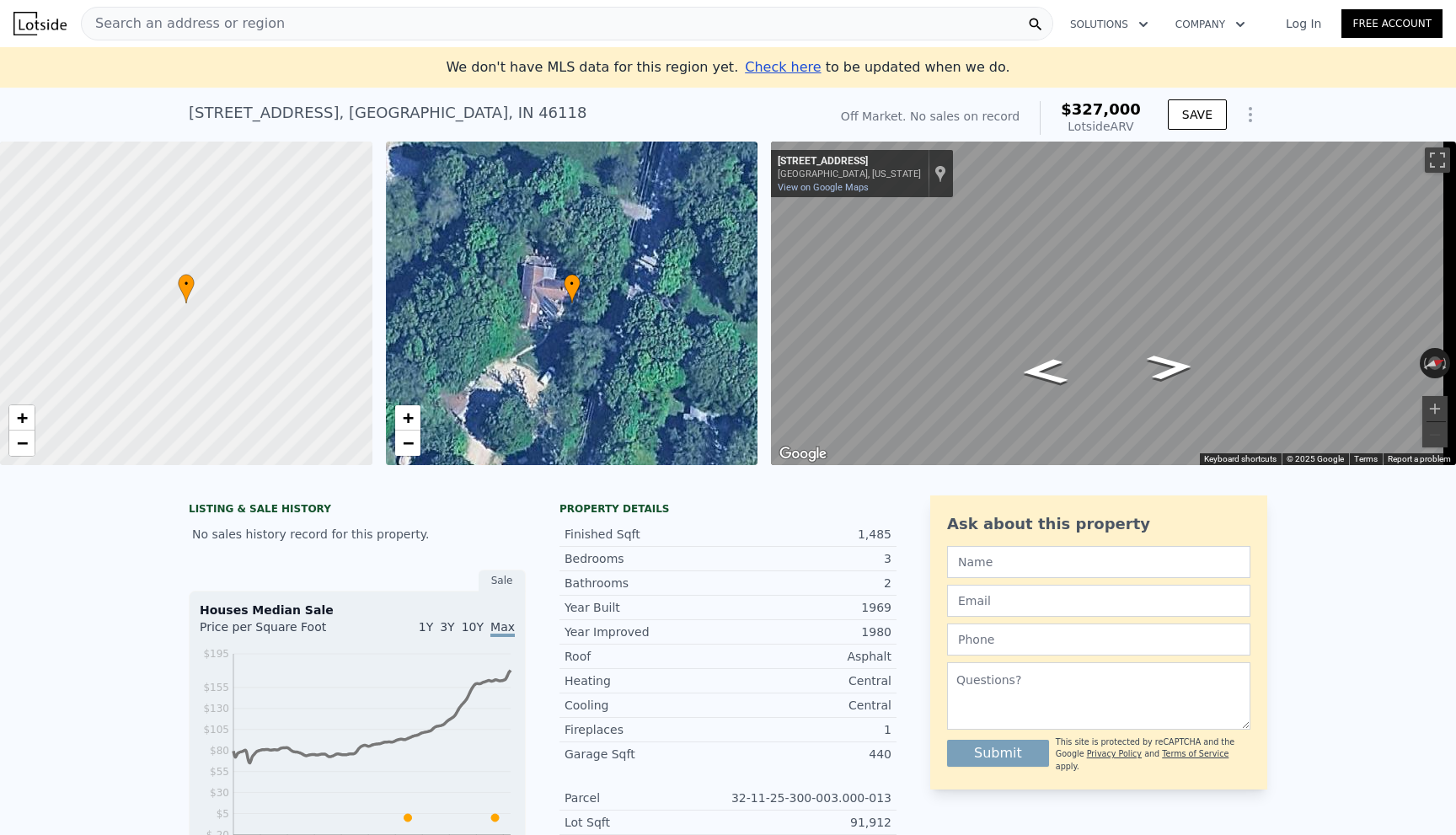
click at [210, 23] on span "Search an address or region" at bounding box center [183, 23] width 203 height 20
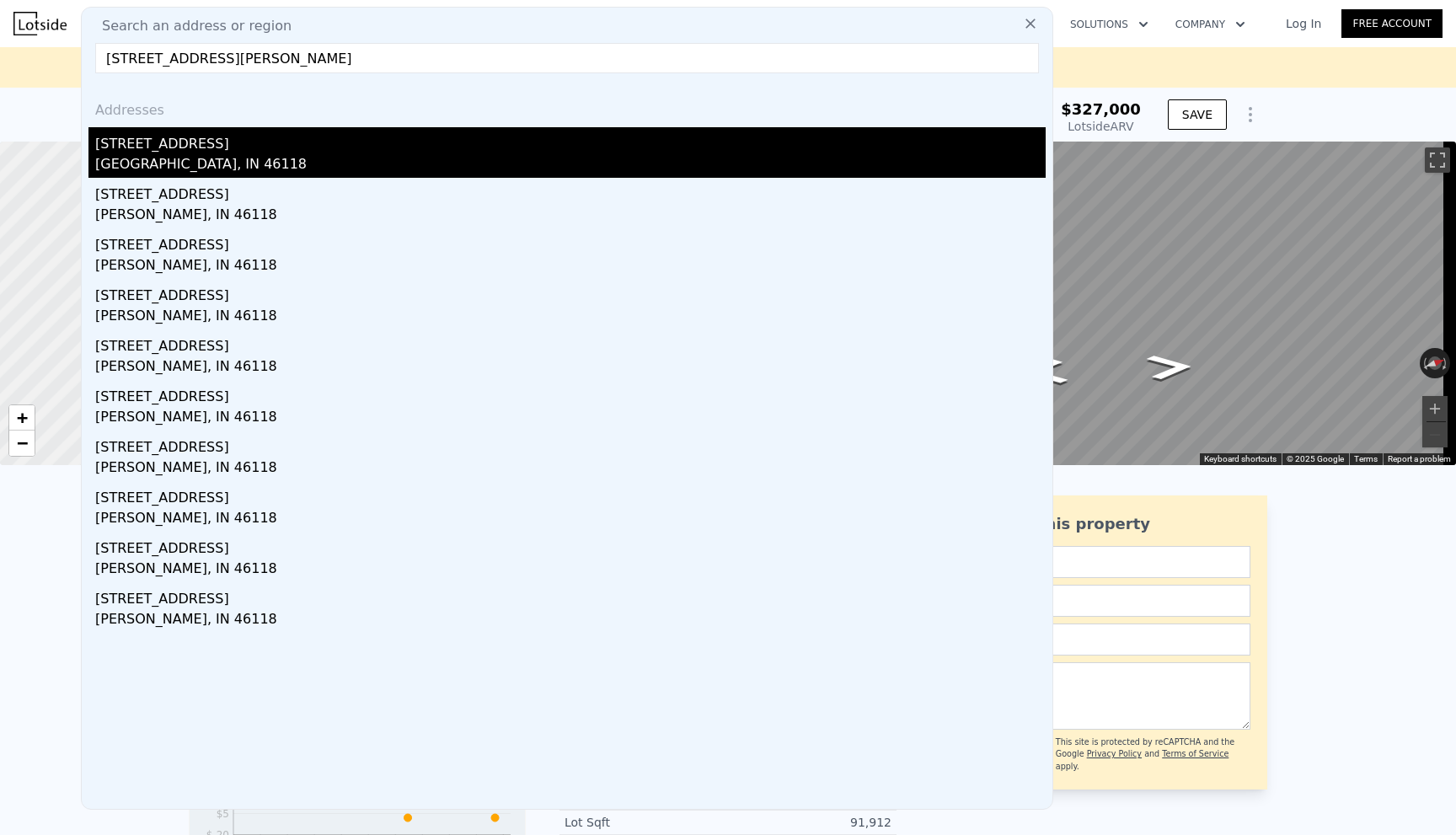
type input "3750 S County Road 200 E, Clayton, IN 46118"
click at [182, 160] on div "Hendricks County, IN 46118" at bounding box center [570, 165] width 950 height 24
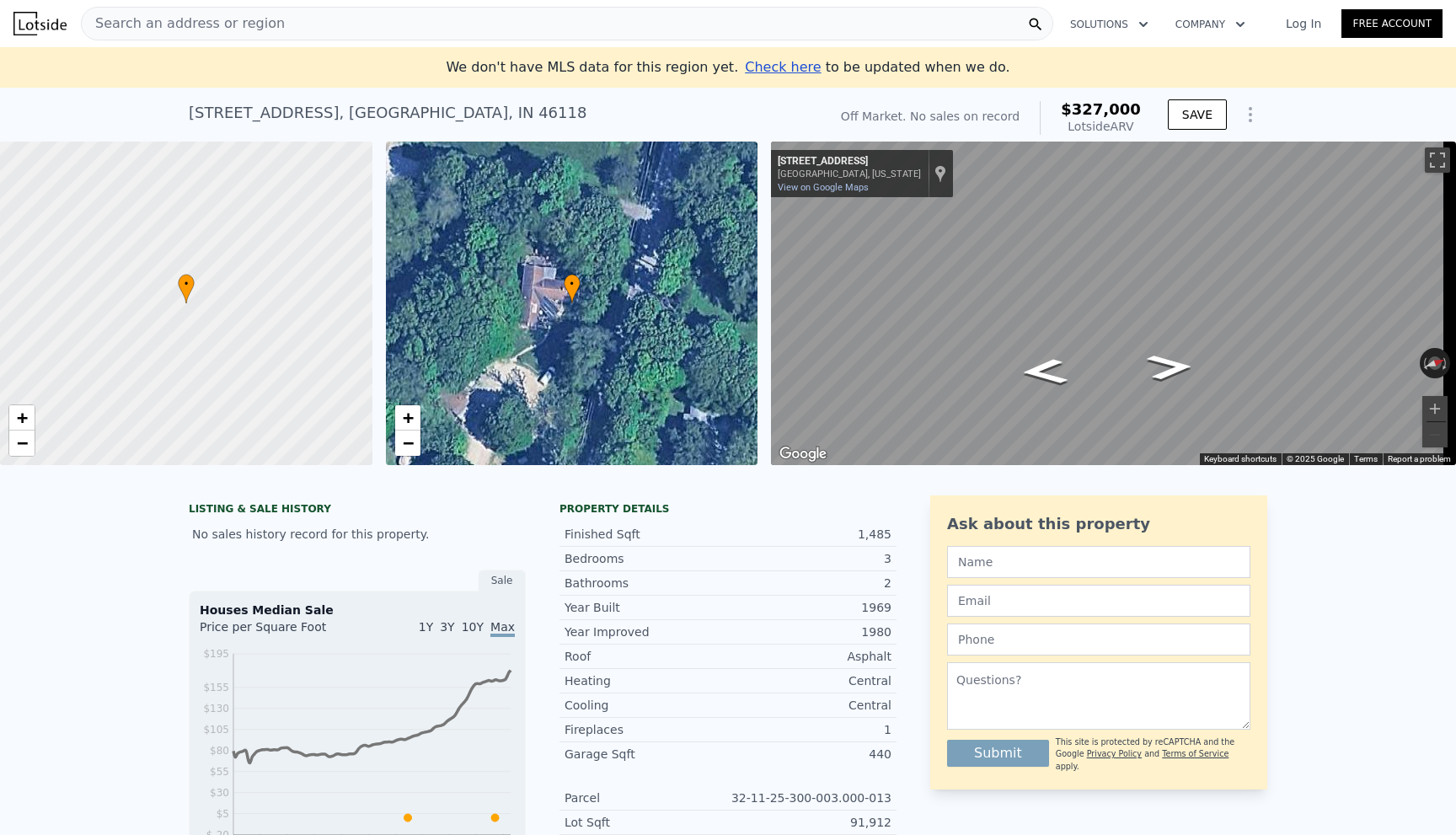
click at [202, 15] on span "Search an address or region" at bounding box center [183, 23] width 203 height 20
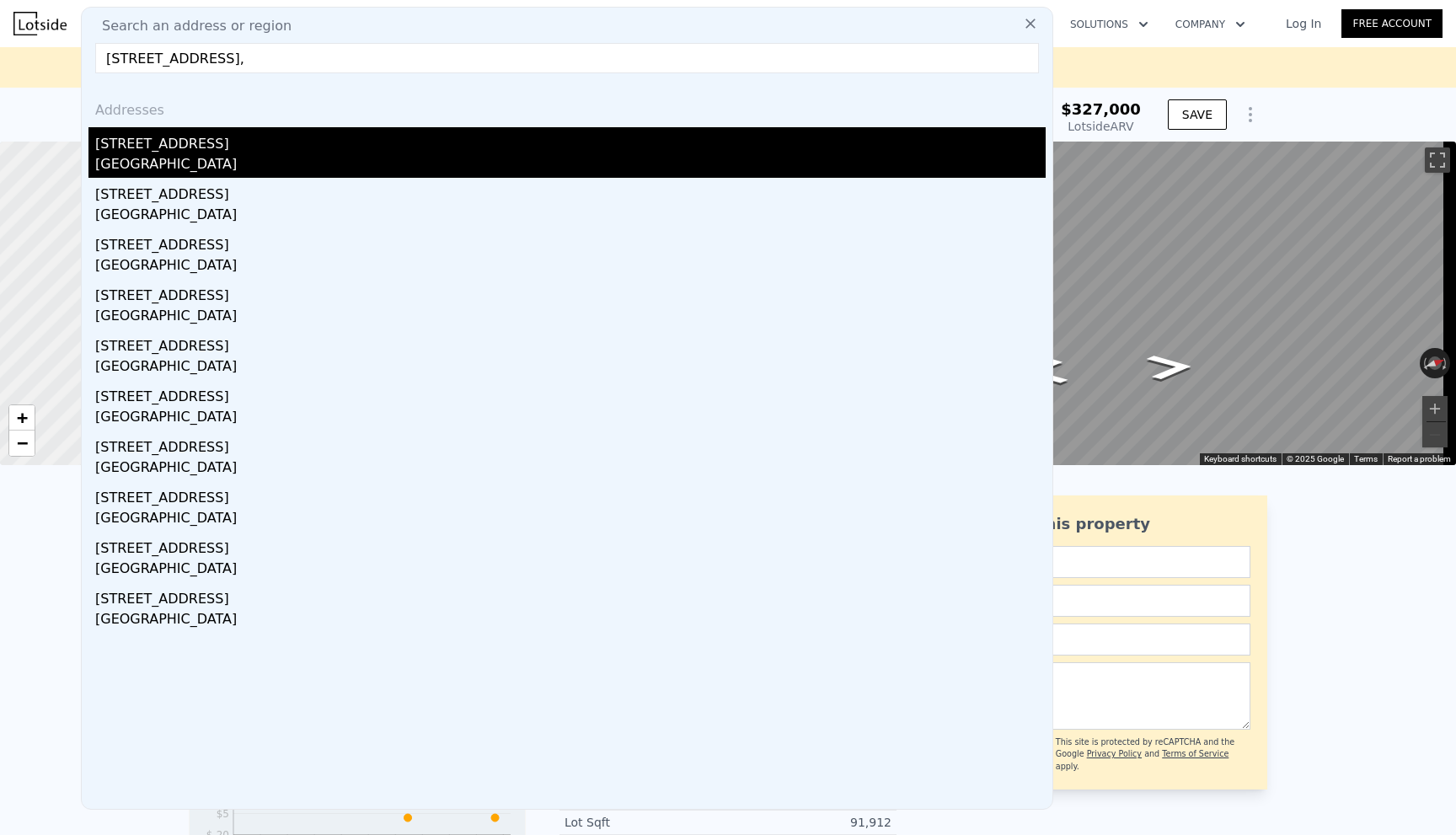
type input "2236 Cardston Ct, Columbus,"
click at [240, 164] on div "Columbus, OH 43232" at bounding box center [570, 165] width 950 height 24
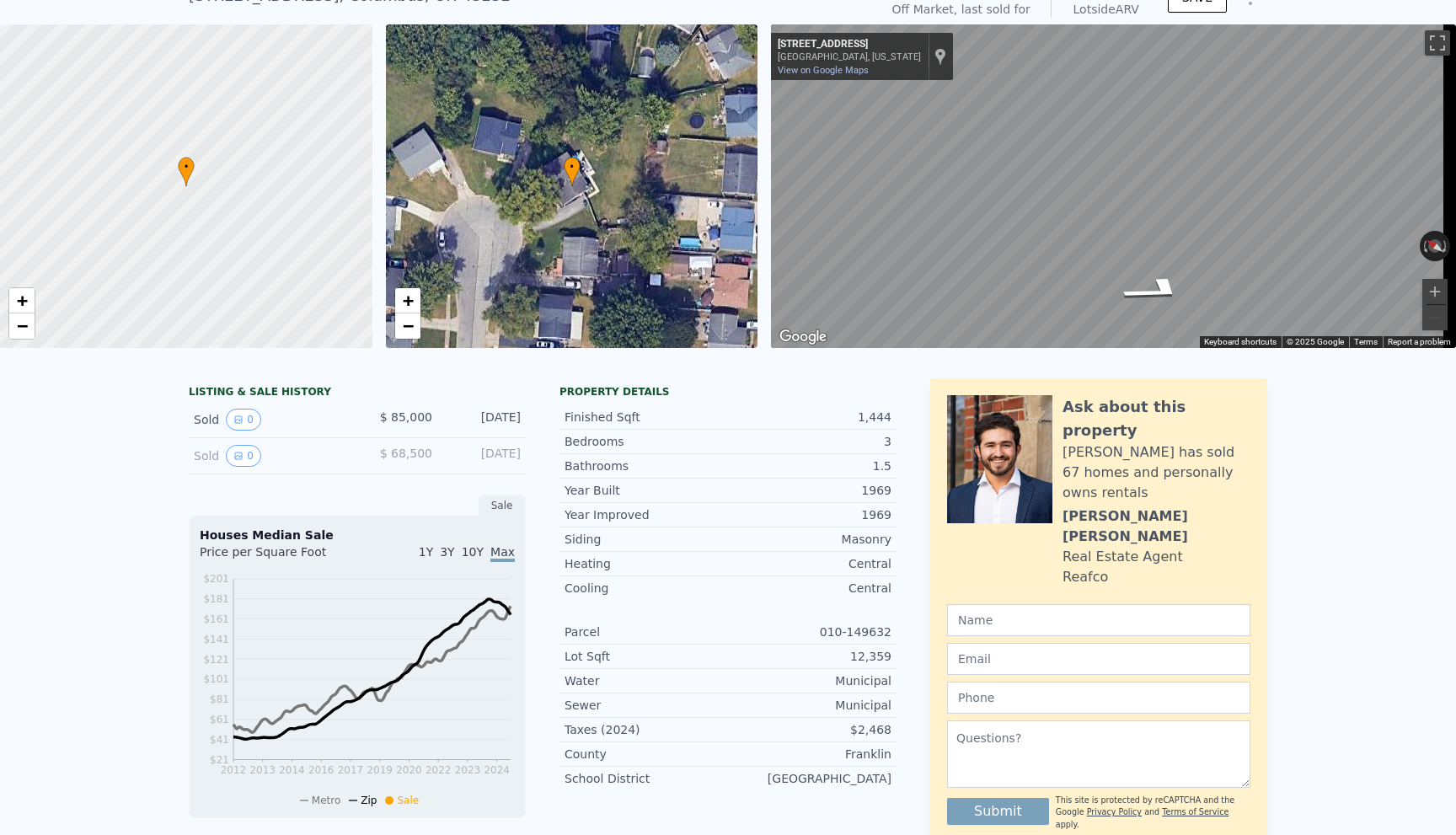
scroll to position [85, 0]
